Goal: Information Seeking & Learning: Learn about a topic

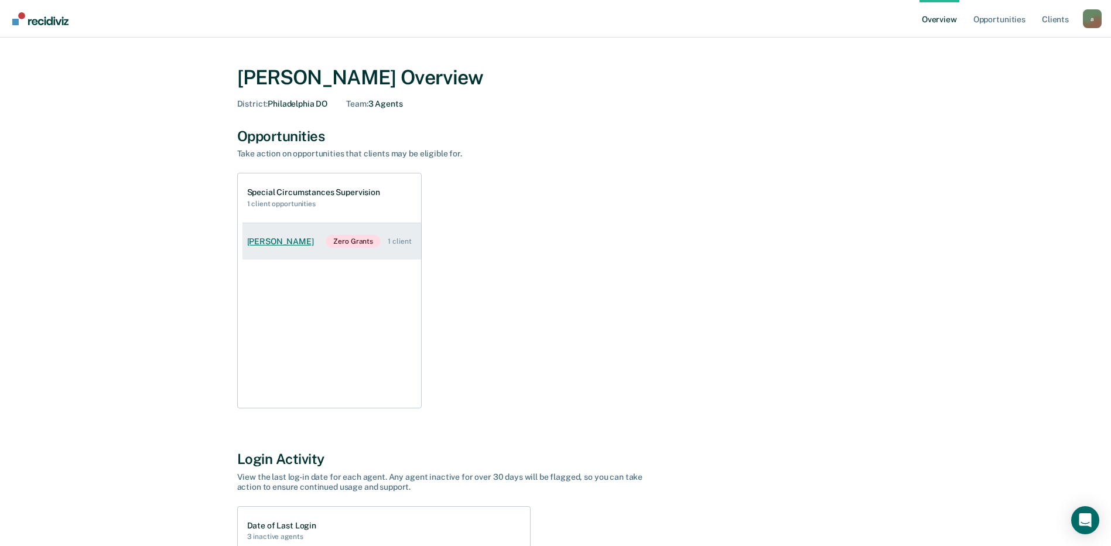
click at [407, 238] on div "1 client" at bounding box center [399, 241] width 23 height 8
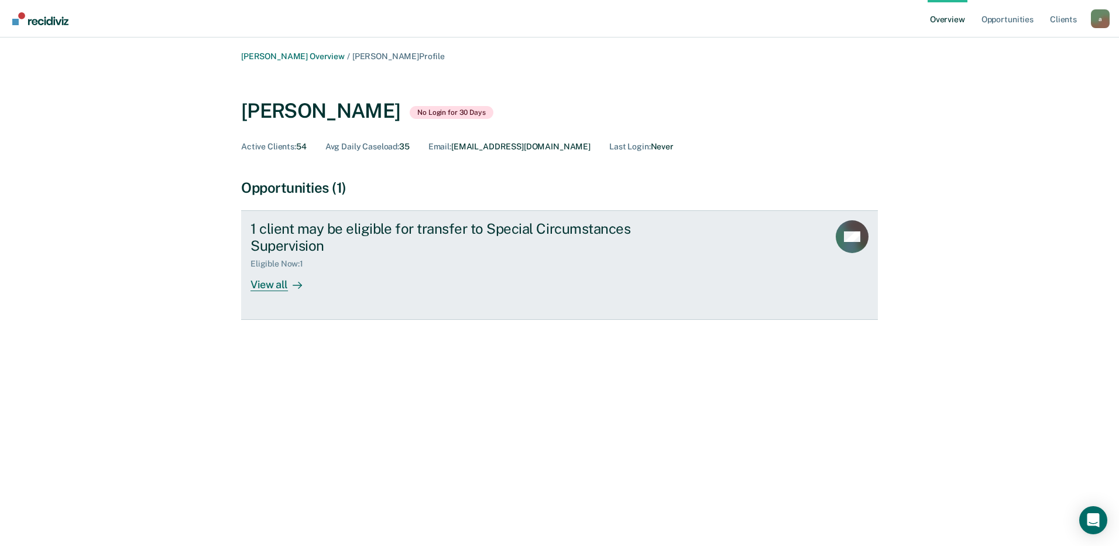
click at [275, 287] on div "View all" at bounding box center [284, 280] width 66 height 23
